Goal: Task Accomplishment & Management: Use online tool/utility

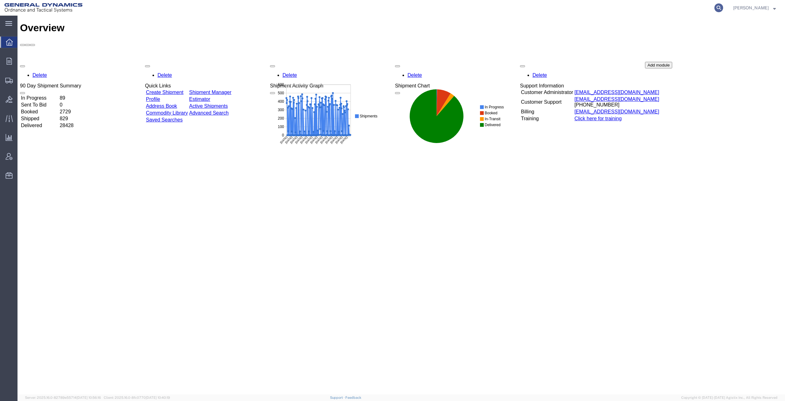
click at [723, 8] on icon at bounding box center [718, 7] width 9 height 9
click at [586, 10] on input "search" at bounding box center [619, 7] width 190 height 15
type input "56427870"
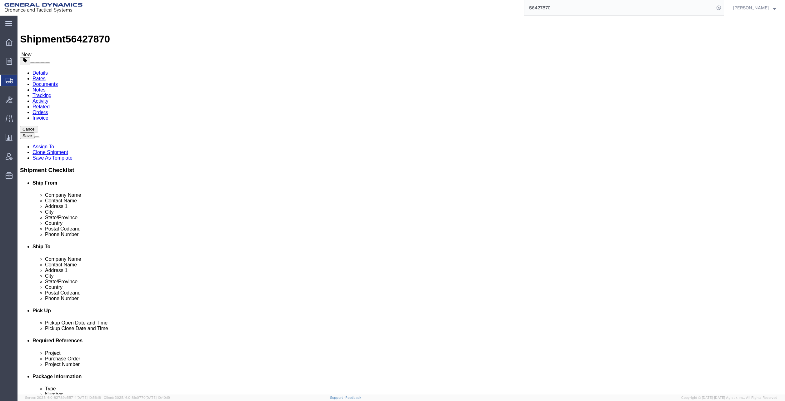
select select
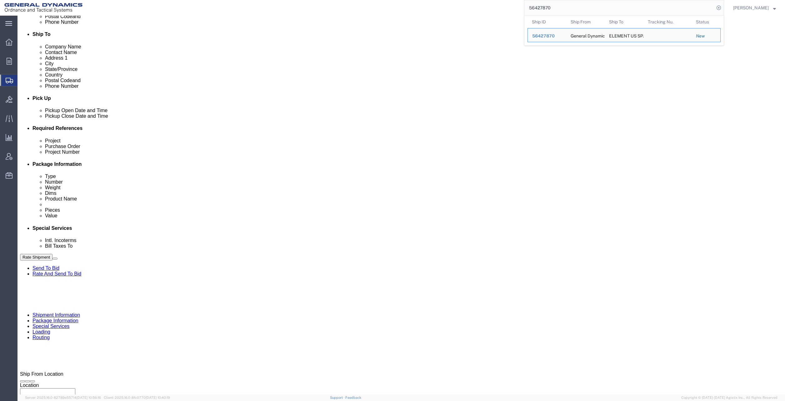
scroll to position [219, 0]
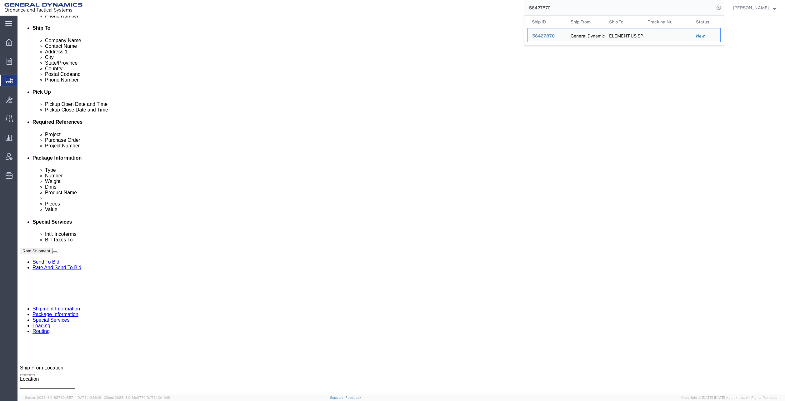
click input "TRK- TRL-"
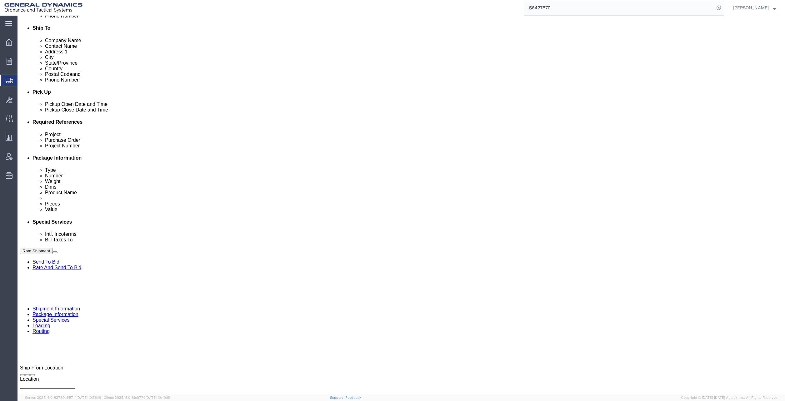
click input "TRK-225032 TRL-"
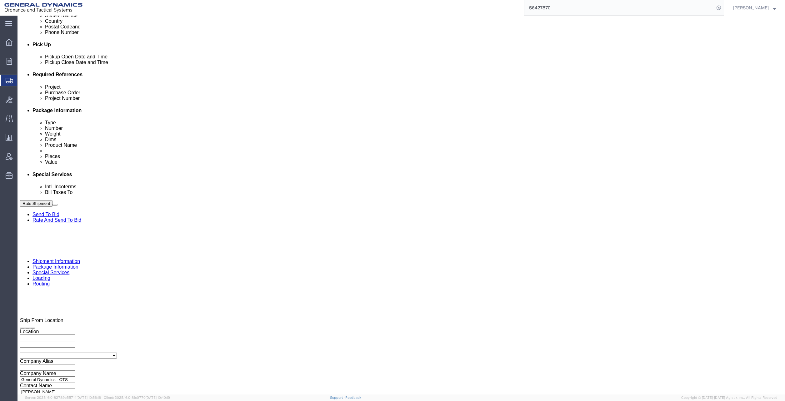
scroll to position [269, 0]
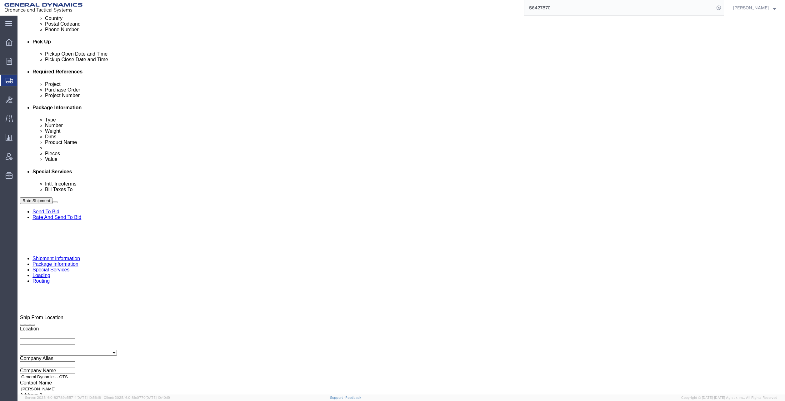
type input "TRK-225032 TRL-214011"
click button "Rate Shipment"
